Goal: Navigation & Orientation: Find specific page/section

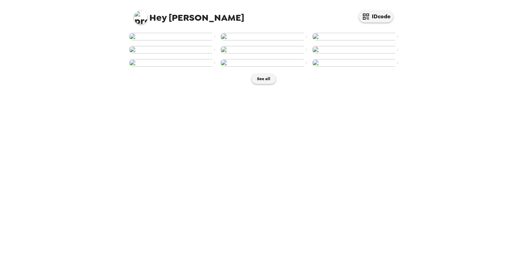
click at [182, 40] on img at bounding box center [172, 37] width 86 height 8
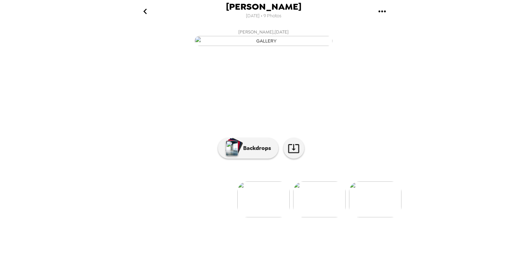
scroll to position [1, 0]
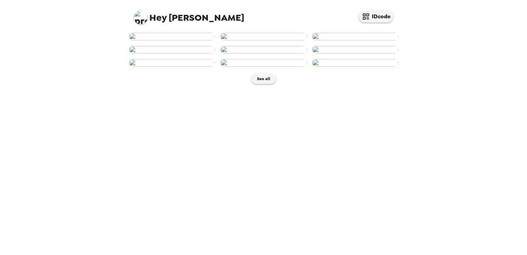
scroll to position [99, 0]
click at [254, 67] on img at bounding box center [263, 63] width 86 height 8
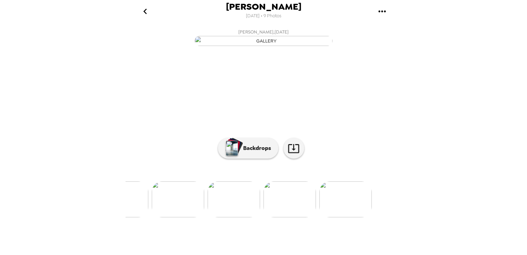
scroll to position [0, 389]
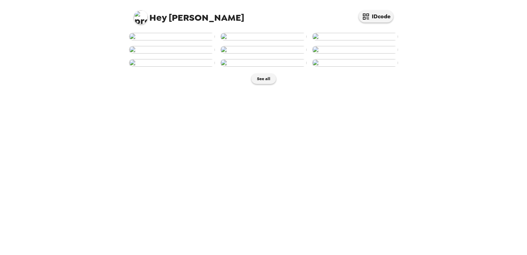
click at [174, 40] on img at bounding box center [172, 37] width 86 height 8
click at [262, 53] on img at bounding box center [263, 50] width 86 height 8
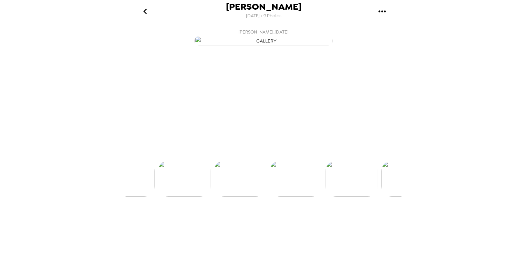
scroll to position [0, 222]
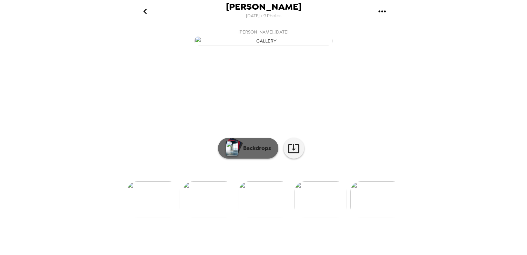
click at [230, 156] on img "button" at bounding box center [232, 147] width 12 height 15
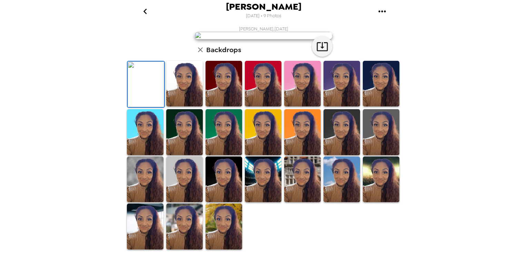
scroll to position [117, 0]
click at [383, 155] on img at bounding box center [381, 132] width 37 height 46
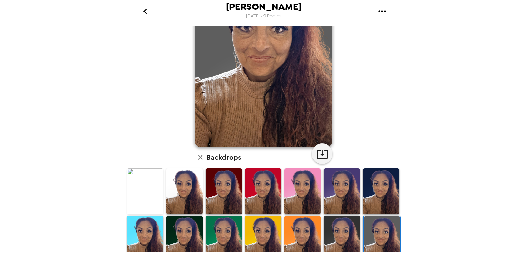
scroll to position [82, 0]
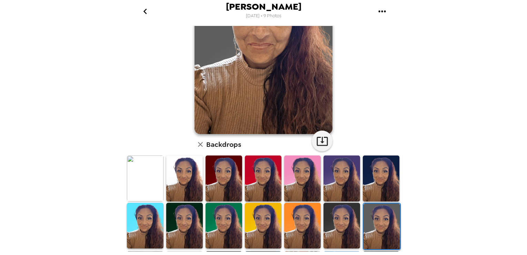
click at [131, 168] on img at bounding box center [145, 178] width 37 height 46
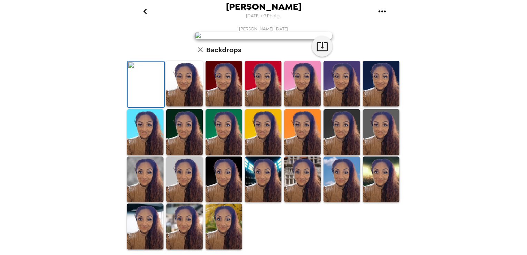
scroll to position [0, 0]
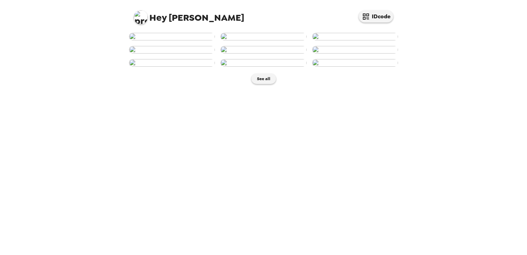
click at [271, 40] on img at bounding box center [263, 37] width 86 height 8
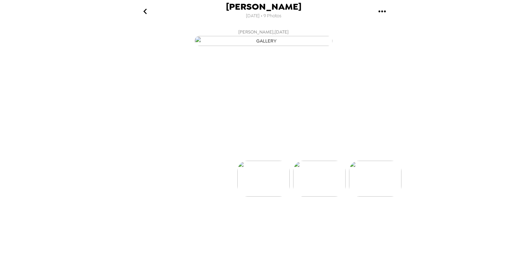
scroll to position [0, 56]
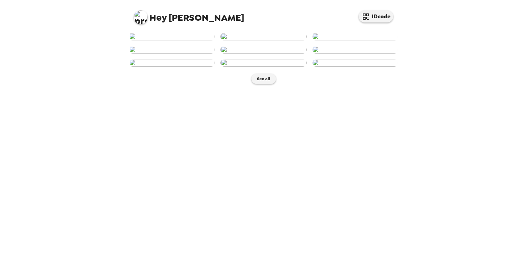
click at [178, 53] on img at bounding box center [172, 50] width 86 height 8
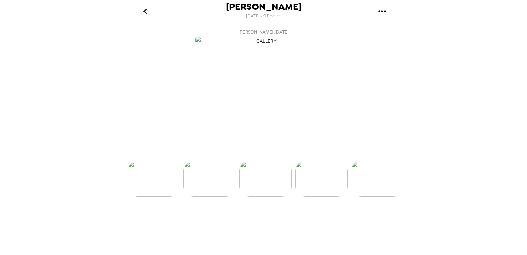
scroll to position [0, 167]
